Goal: Find contact information: Find contact information

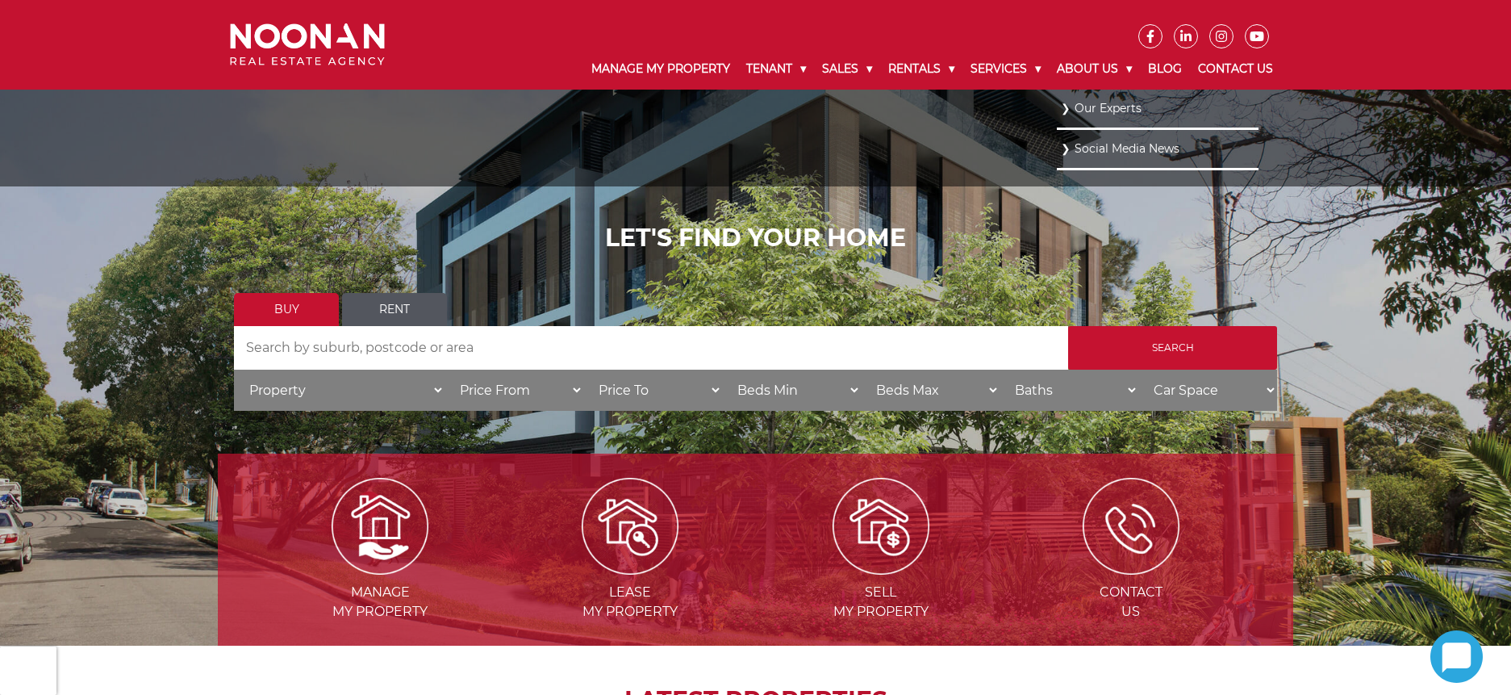
click at [1096, 111] on link "Our Experts" at bounding box center [1158, 109] width 194 height 22
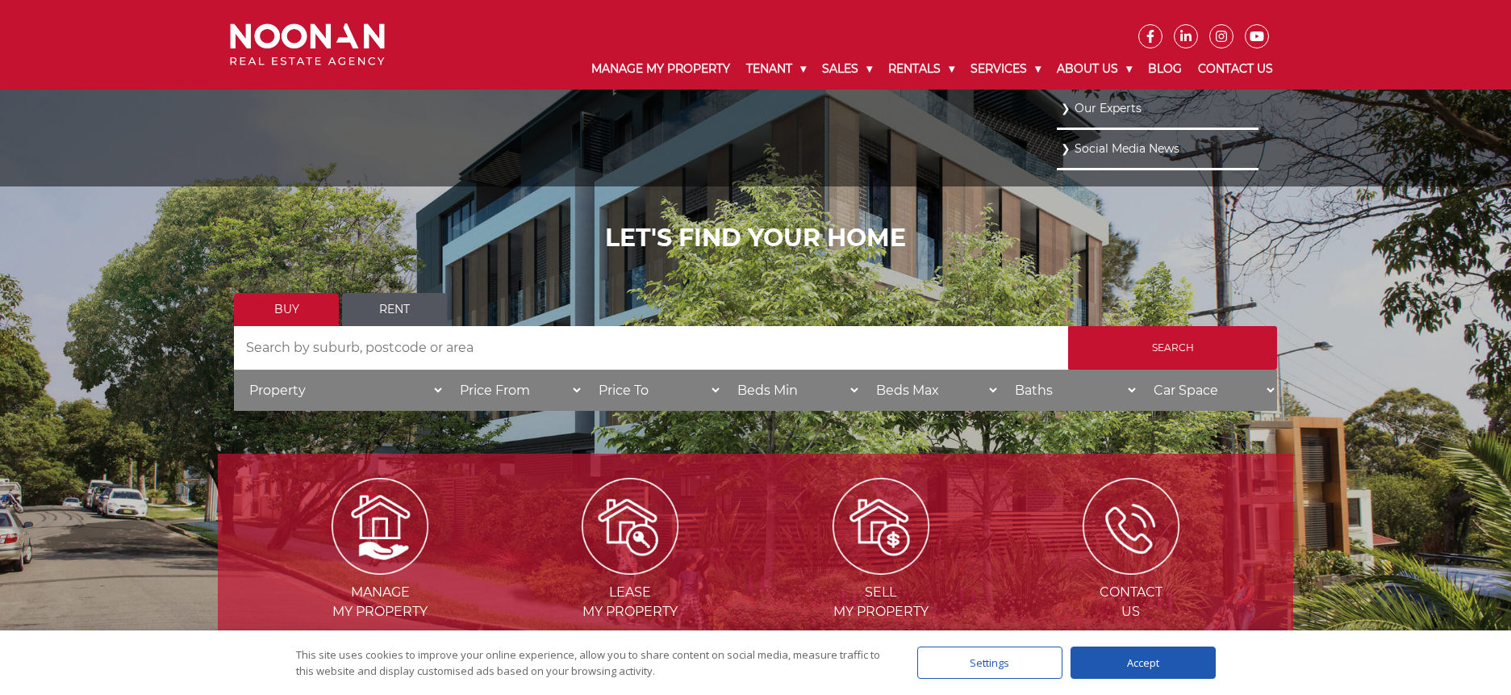
click at [1059, 108] on li "Our Experts" at bounding box center [1158, 110] width 202 height 40
click at [1065, 109] on link "Our Experts" at bounding box center [1158, 109] width 194 height 22
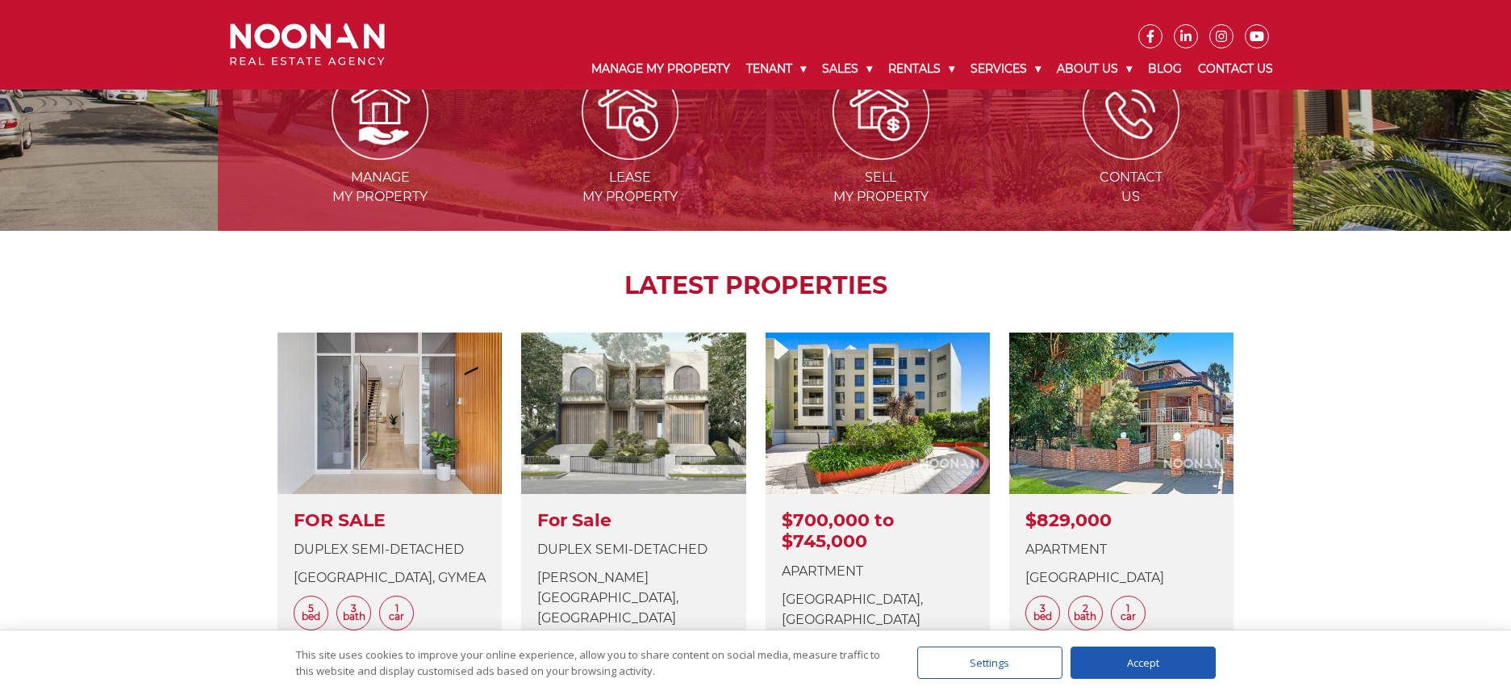
scroll to position [758, 0]
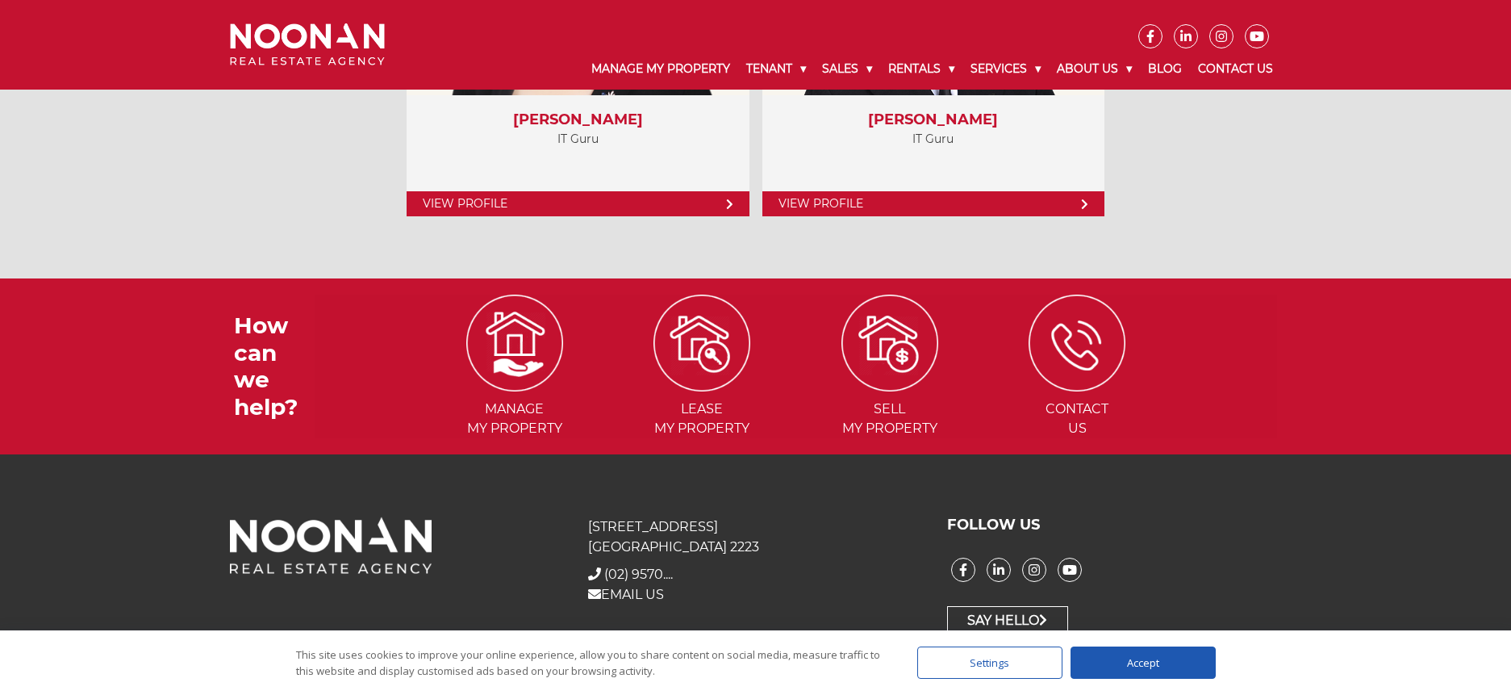
scroll to position [7442, 0]
